Goal: Find specific page/section

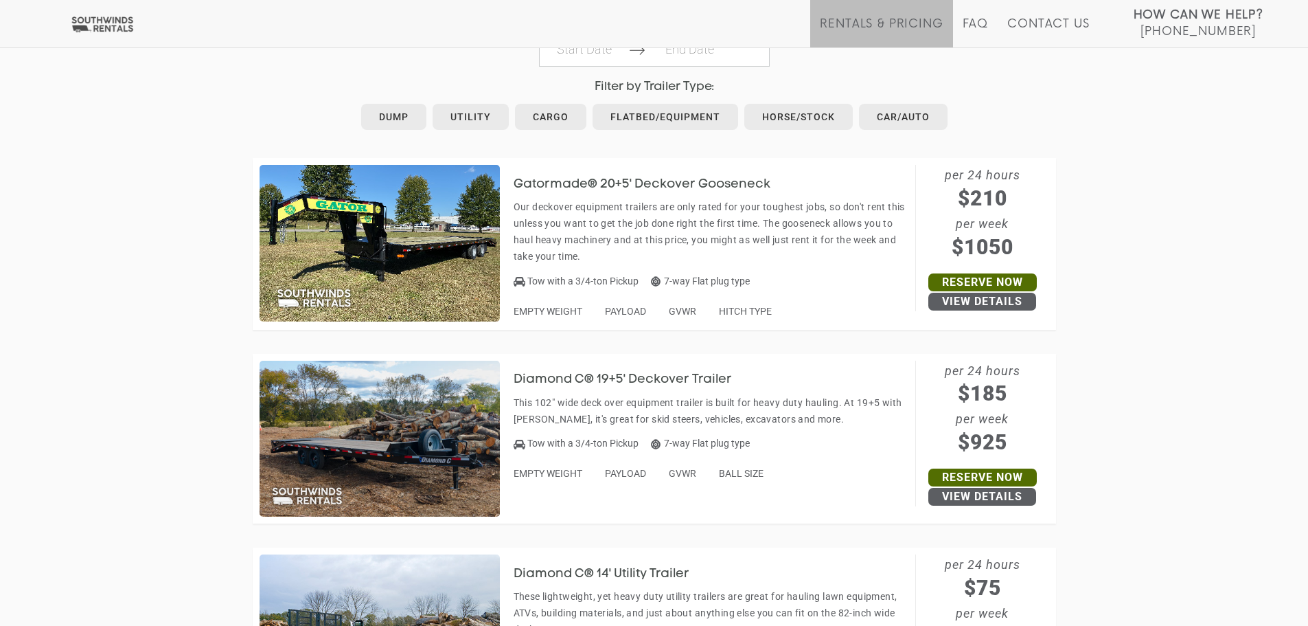
scroll to position [549, 0]
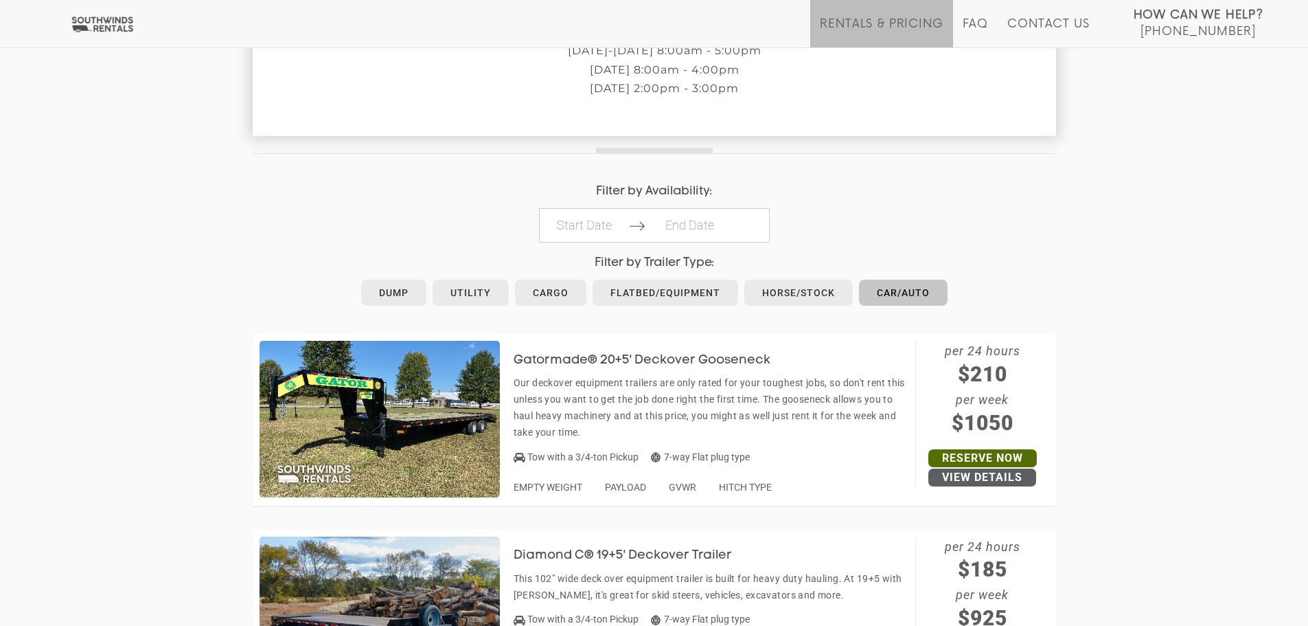
click at [898, 292] on link "Car/Auto" at bounding box center [903, 293] width 89 height 26
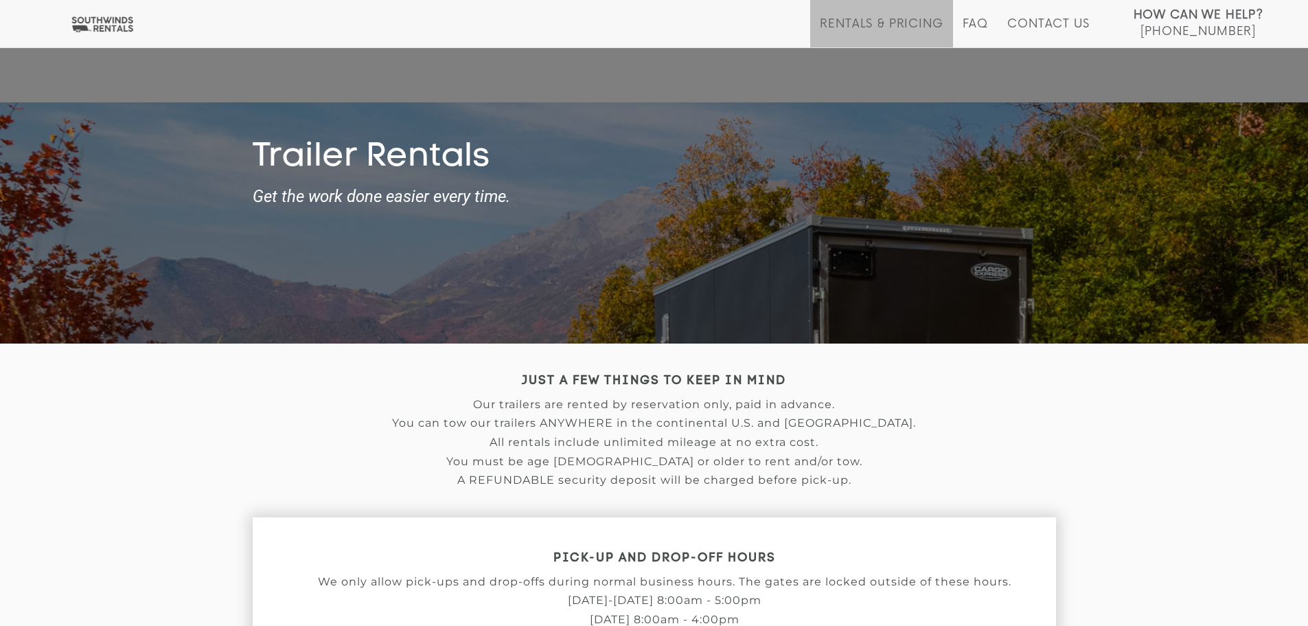
scroll to position [481, 0]
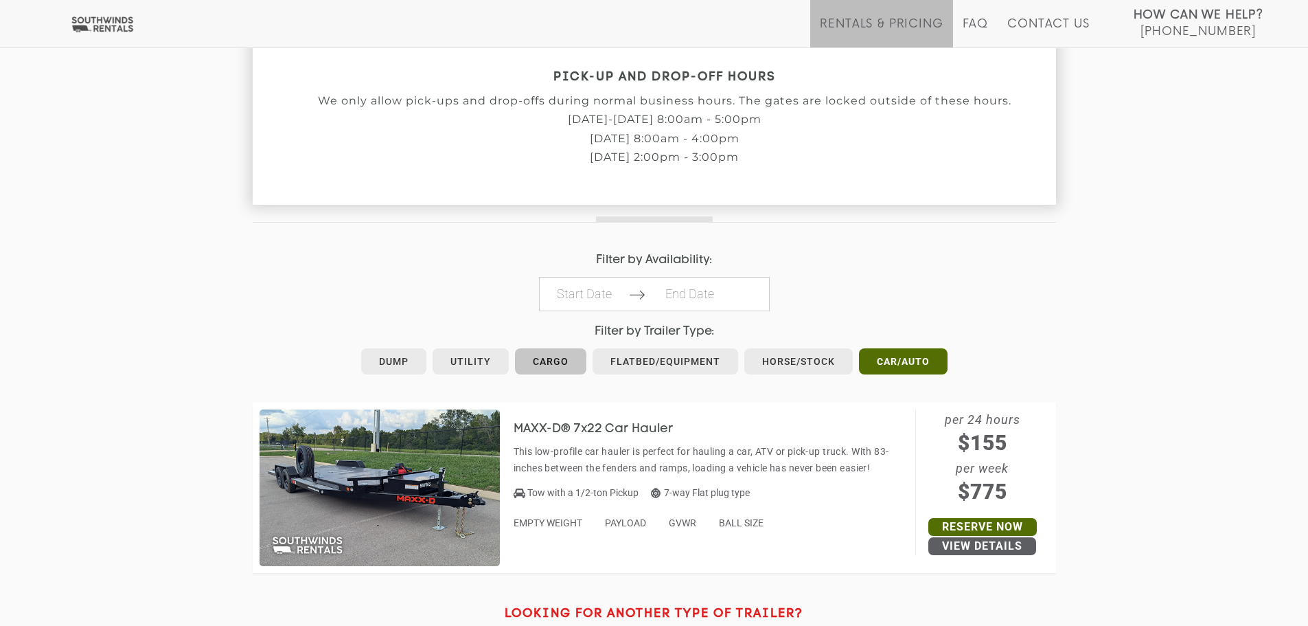
click at [556, 366] on link "Cargo" at bounding box center [550, 361] width 71 height 26
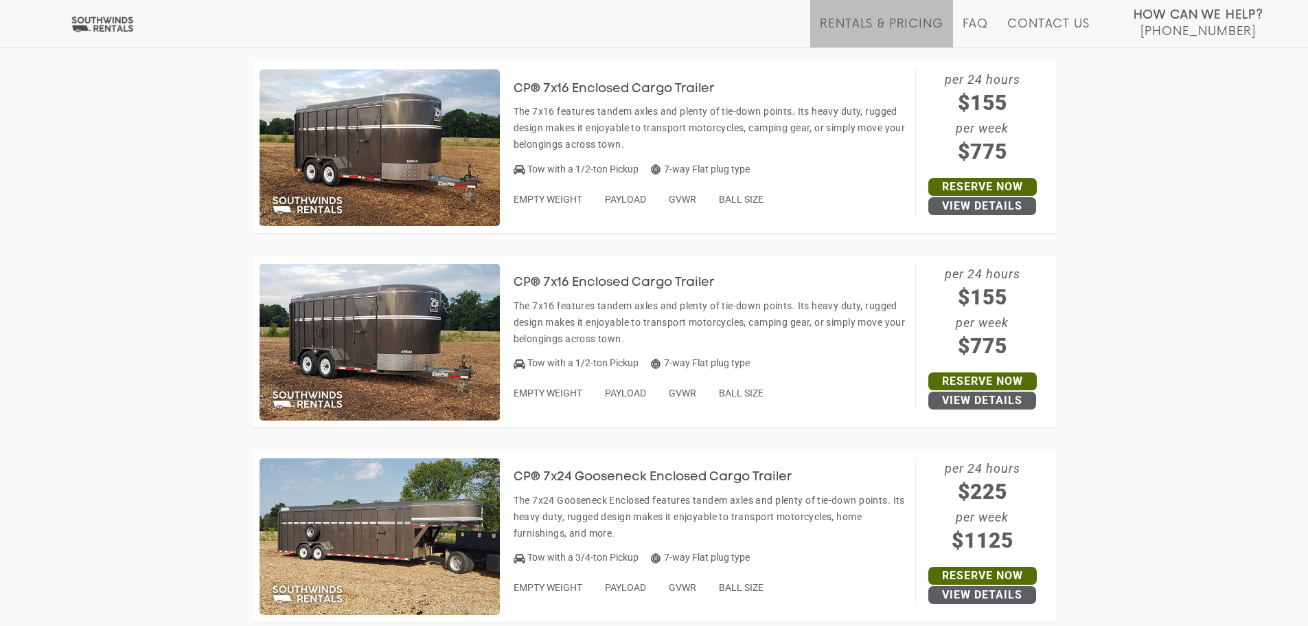
scroll to position [808, 0]
